Goal: Transaction & Acquisition: Obtain resource

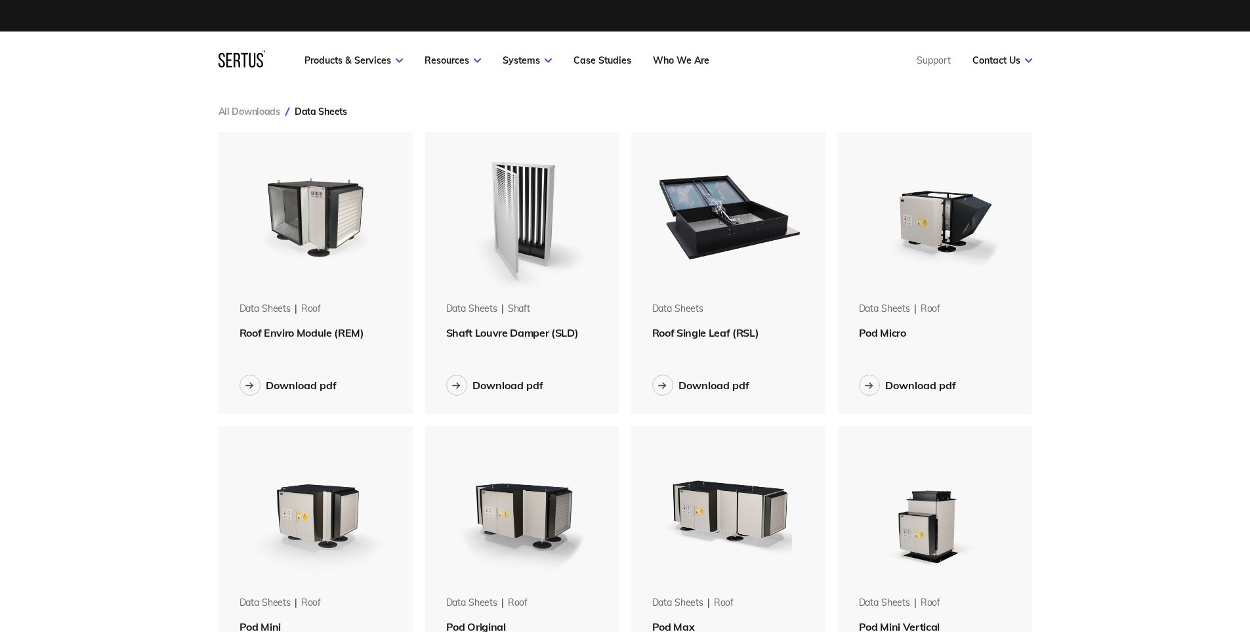
scroll to position [1781, 834]
click at [716, 383] on div "Download pdf" at bounding box center [713, 385] width 71 height 13
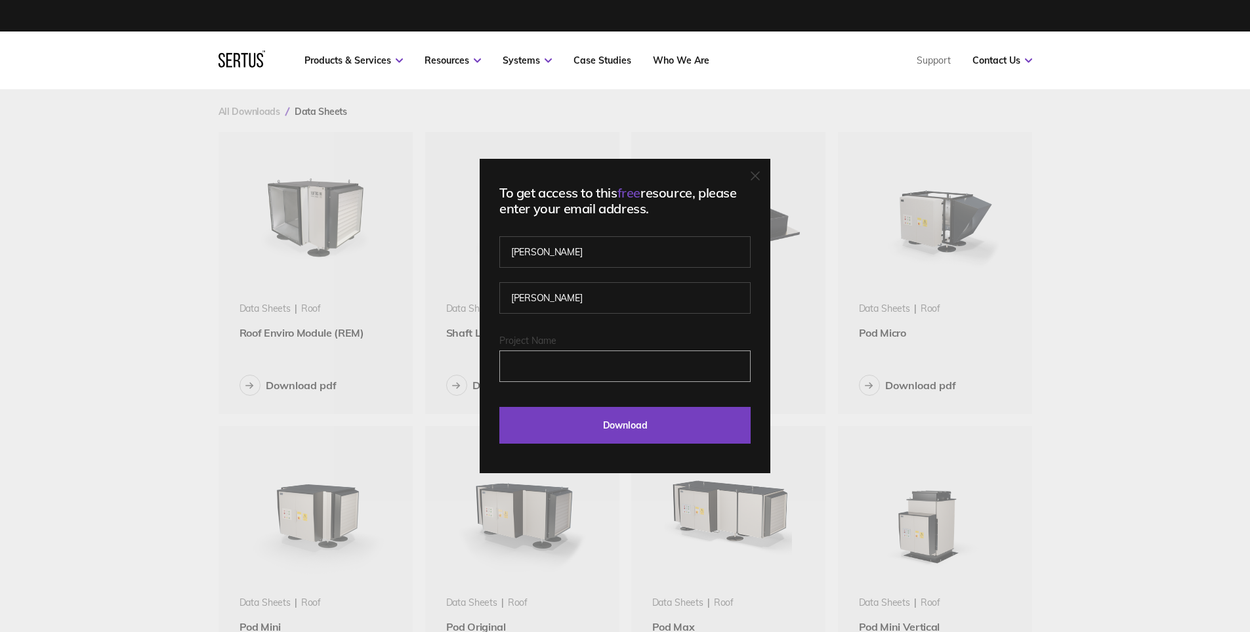
click at [598, 364] on input "Project Name" at bounding box center [624, 365] width 251 height 31
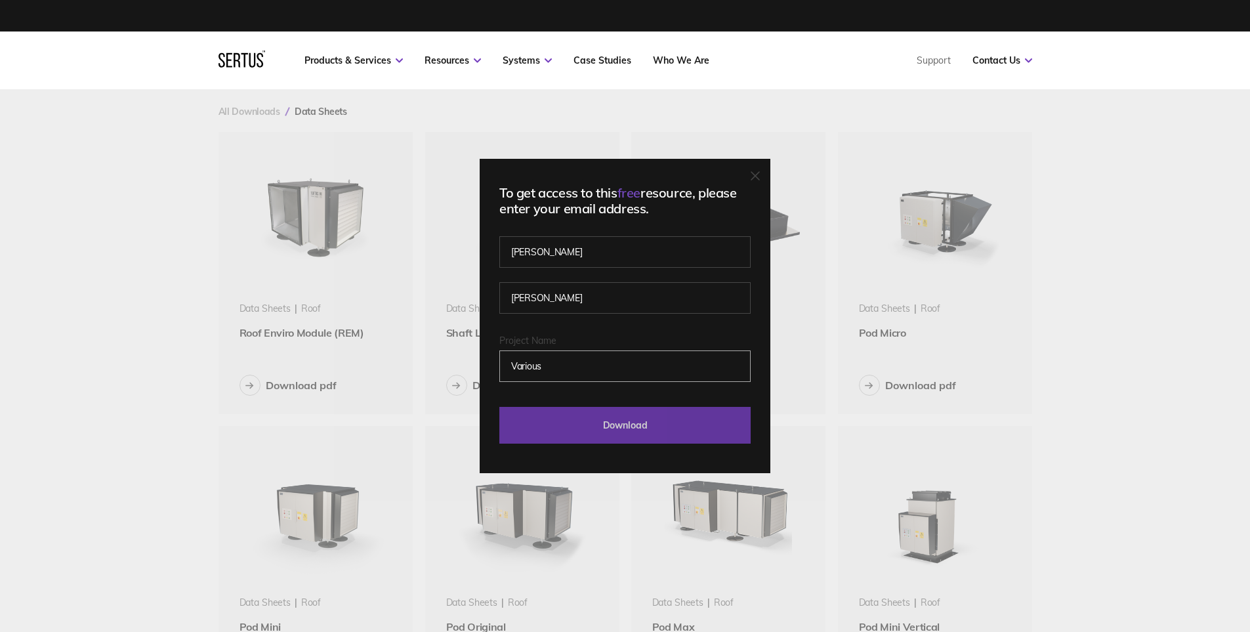
type input "Various"
click at [649, 435] on input "Download" at bounding box center [624, 425] width 251 height 37
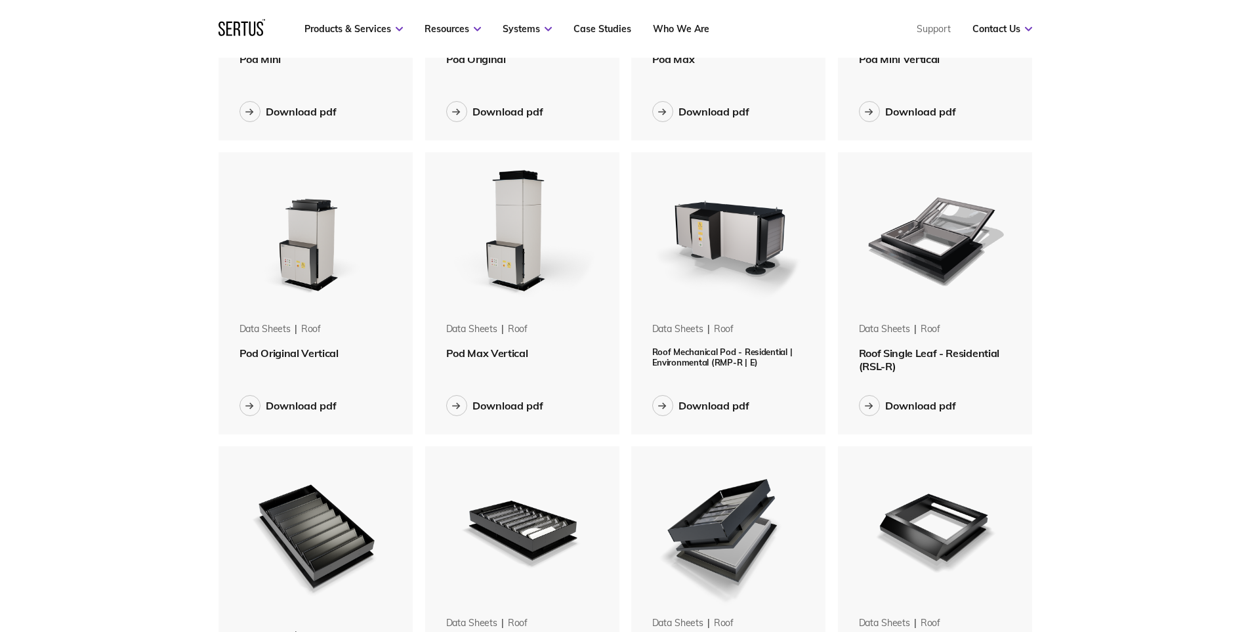
scroll to position [591, 0]
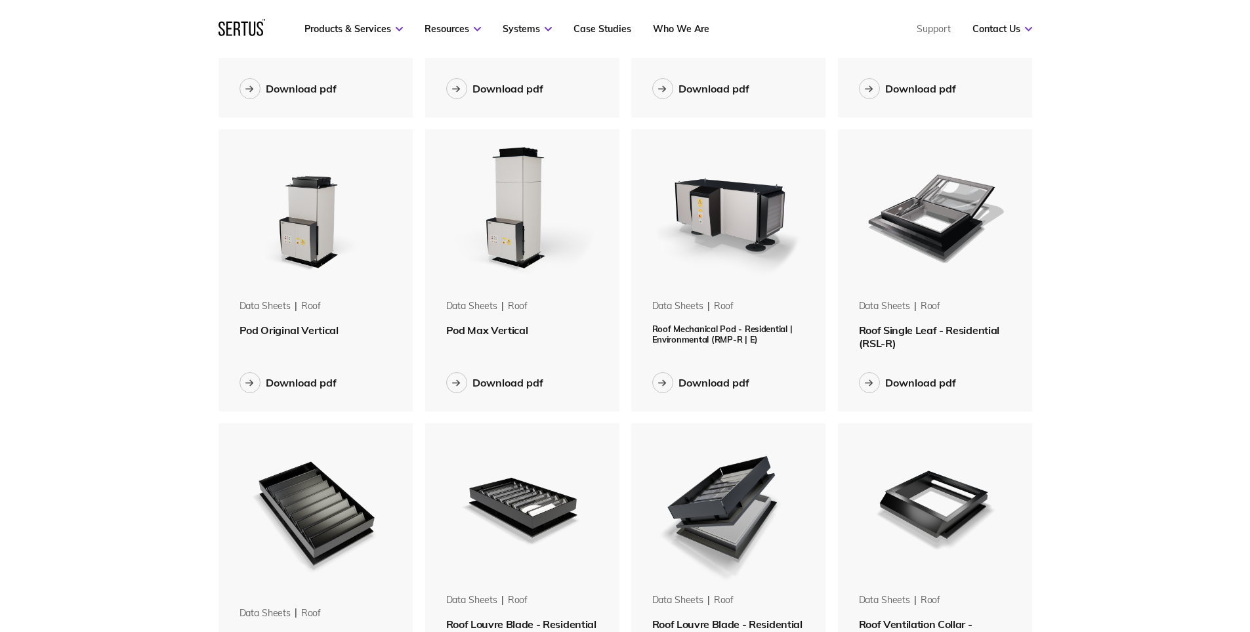
click at [917, 330] on span "Roof Single Leaf - Residential (RSL-R)" at bounding box center [929, 336] width 140 height 26
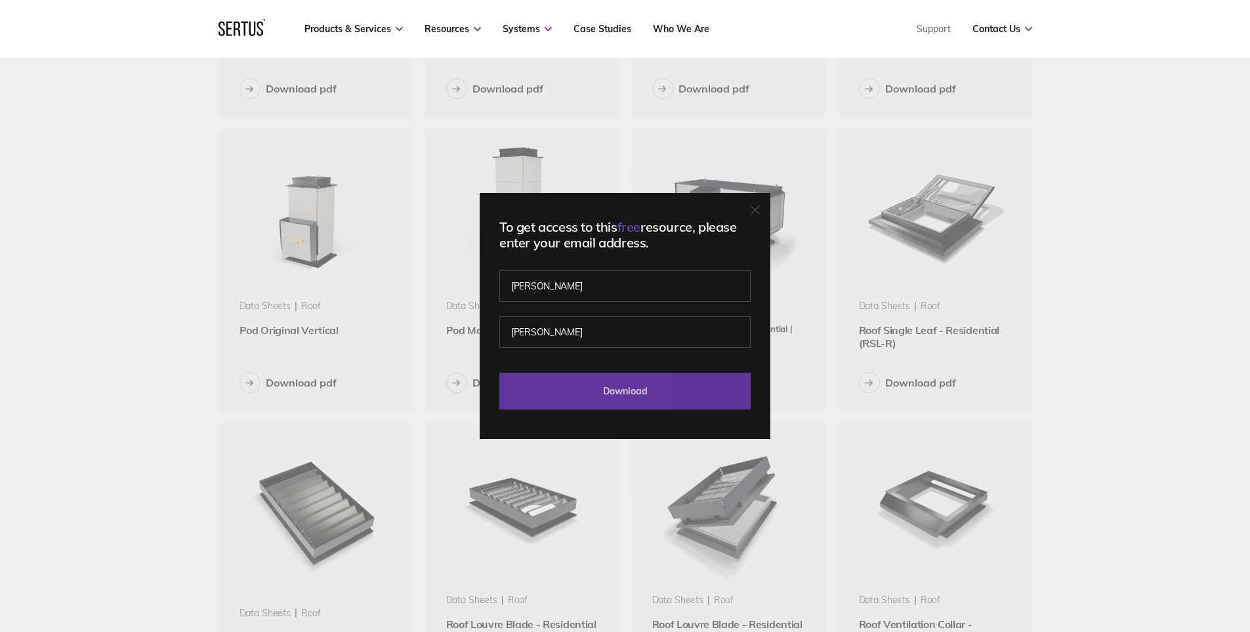
click at [606, 392] on input "Download" at bounding box center [624, 391] width 251 height 37
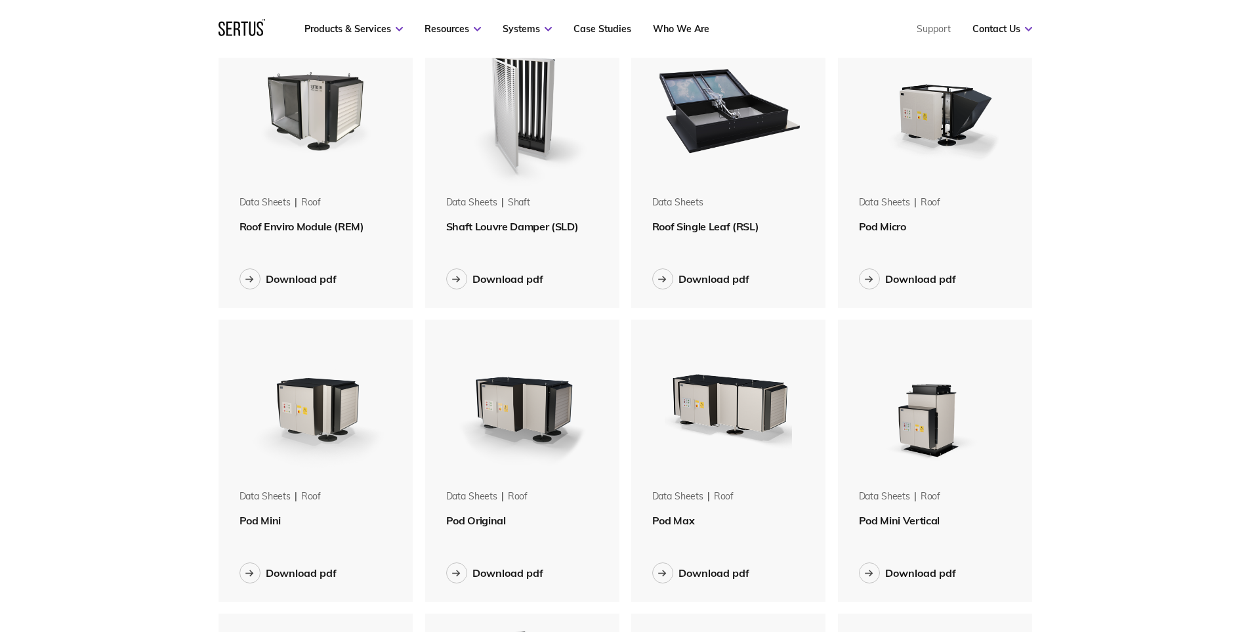
scroll to position [0, 0]
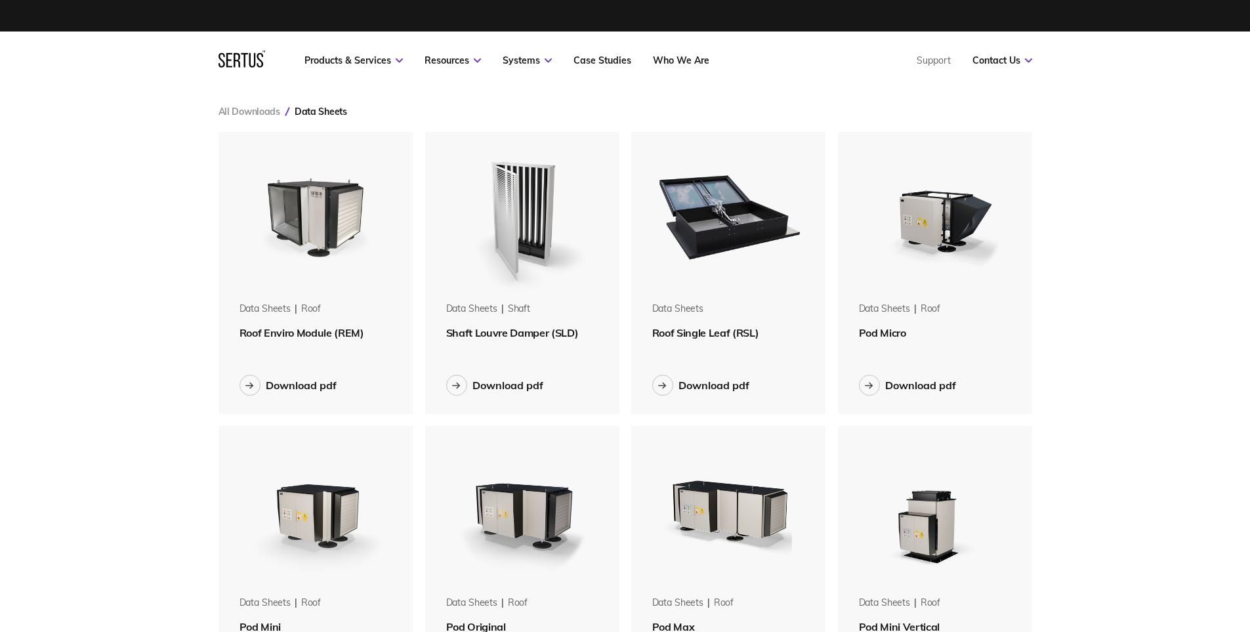
click at [1084, 49] on div "Products & Services Resources Systems Case Studies Who We Are Support Contact U…" at bounding box center [625, 60] width 1250 height 58
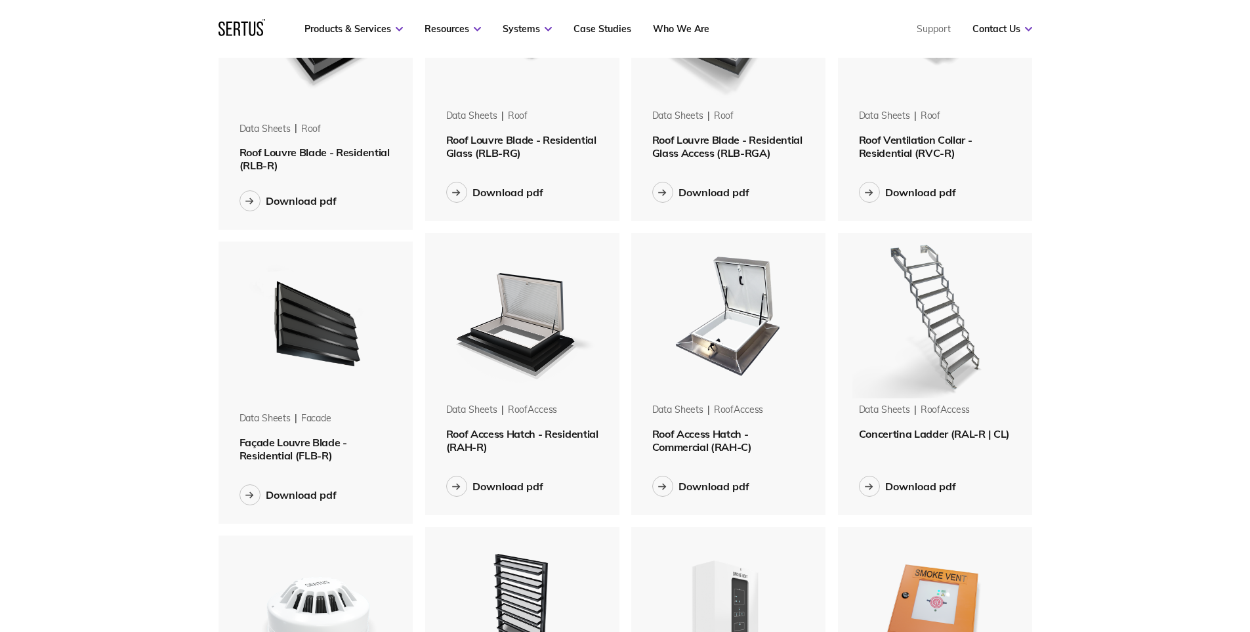
scroll to position [1312, 0]
